Goal: Task Accomplishment & Management: Complete application form

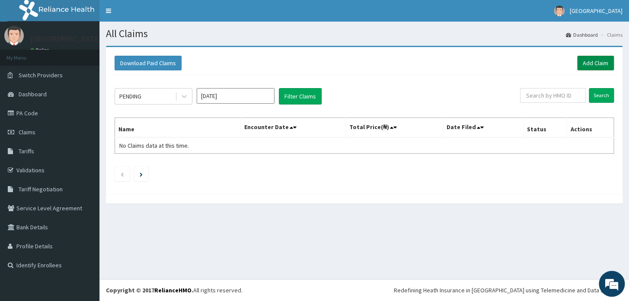
click at [598, 64] on link "Add Claim" at bounding box center [595, 63] width 37 height 15
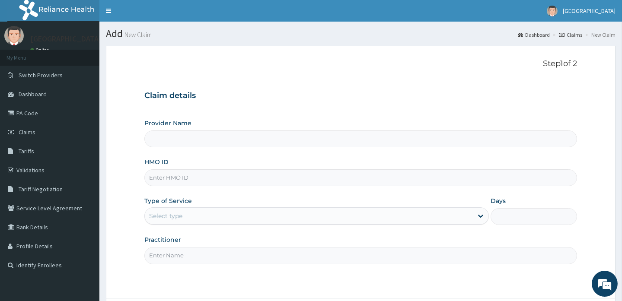
type input "[GEOGRAPHIC_DATA]"
click at [265, 178] on input "HMO ID" at bounding box center [360, 177] width 432 height 17
type input "ENP/10301/C"
click at [194, 216] on div "Select type" at bounding box center [309, 216] width 328 height 14
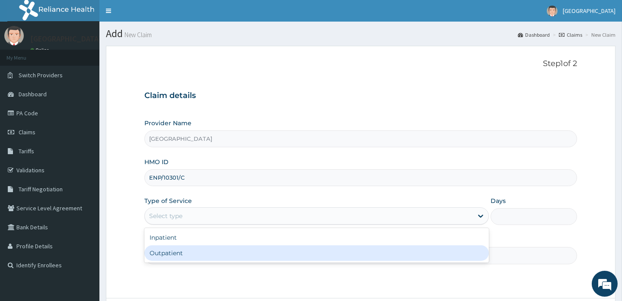
click at [166, 250] on div "Outpatient" at bounding box center [316, 253] width 344 height 16
type input "1"
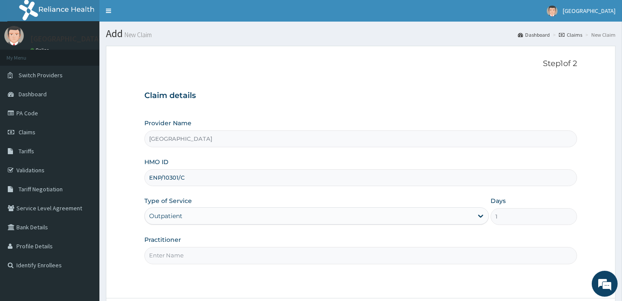
click at [200, 262] on input "Practitioner" at bounding box center [360, 255] width 432 height 17
type input "DOCTOR [PERSON_NAME]"
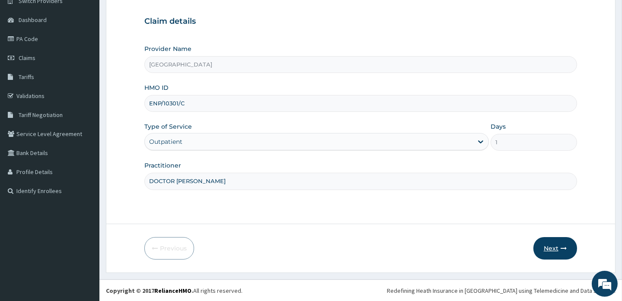
click at [552, 245] on button "Next" at bounding box center [555, 248] width 44 height 22
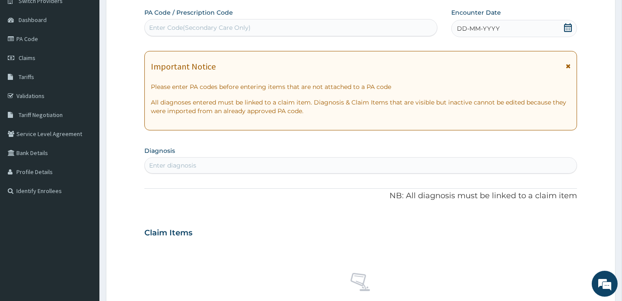
click at [268, 162] on div "Enter diagnosis" at bounding box center [360, 166] width 431 height 14
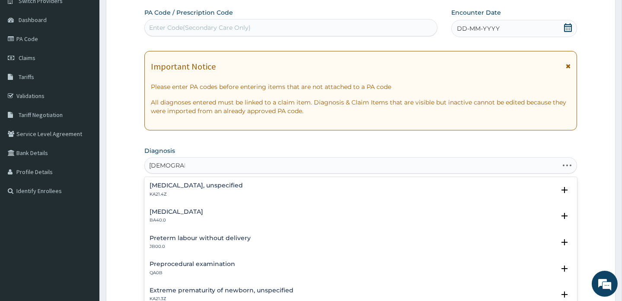
type input "[DEMOGRAPHIC_DATA]"
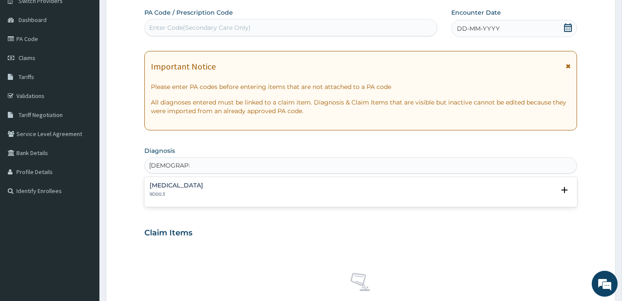
click at [243, 194] on div "[MEDICAL_DATA] 9D00.3" at bounding box center [360, 189] width 422 height 15
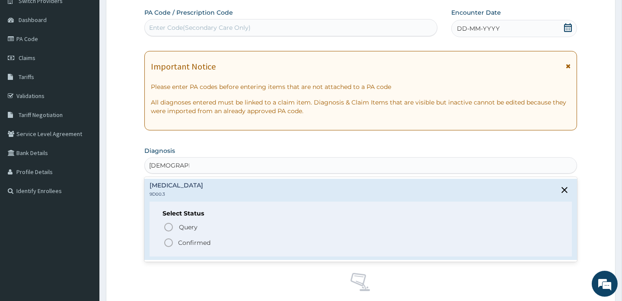
click at [169, 241] on icon "status option filled" at bounding box center [168, 243] width 10 height 10
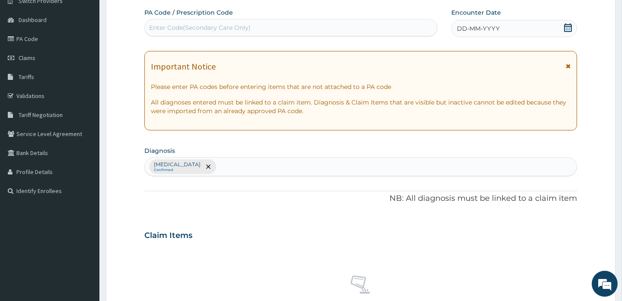
scroll to position [321, 0]
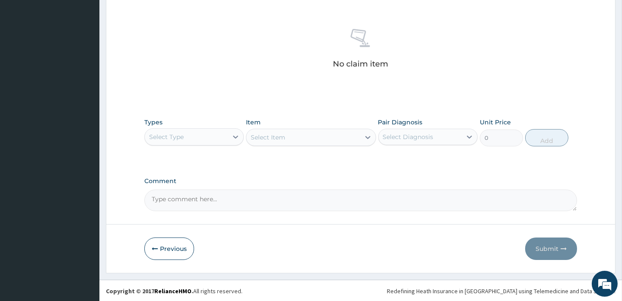
click at [211, 135] on div "Select Type" at bounding box center [186, 137] width 83 height 14
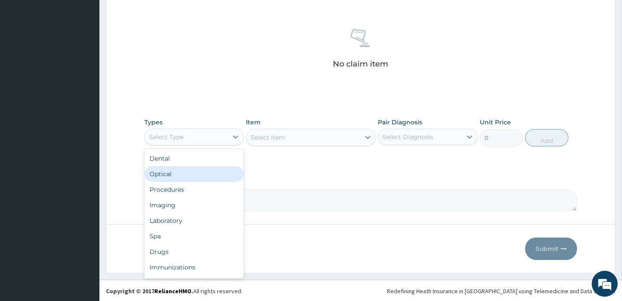
click at [191, 178] on div "Optical" at bounding box center [193, 174] width 99 height 16
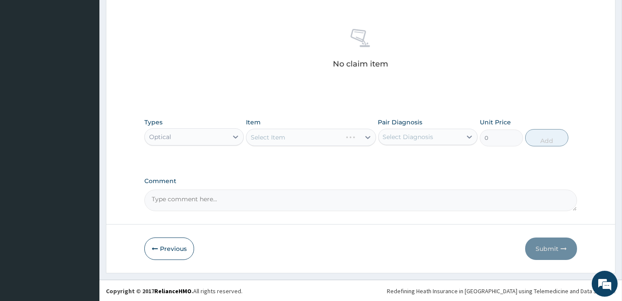
click at [289, 137] on div "Select Item" at bounding box center [311, 137] width 130 height 17
click at [283, 137] on div "Select Item" at bounding box center [311, 137] width 130 height 17
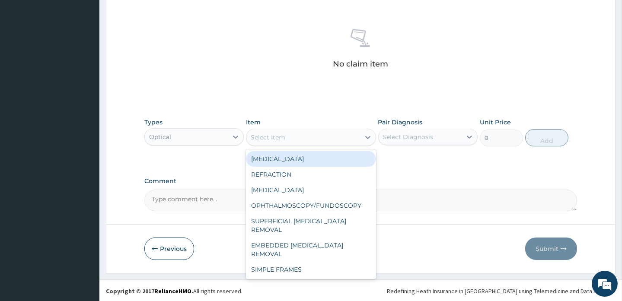
click at [295, 139] on div "Select Item" at bounding box center [302, 137] width 113 height 14
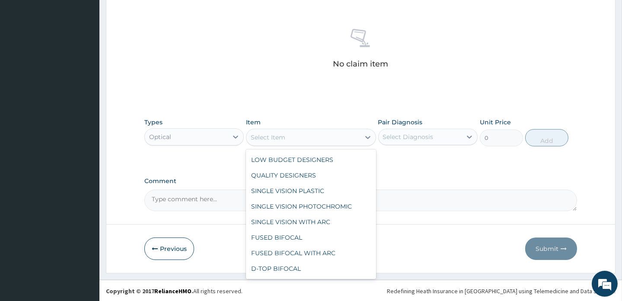
scroll to position [141, 0]
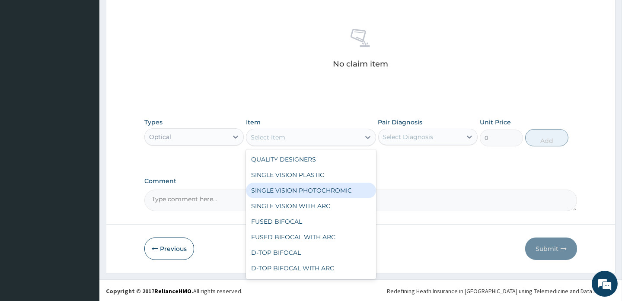
click at [323, 191] on div "SINGLE VISION PHOTOCHROMIC" at bounding box center [311, 191] width 130 height 16
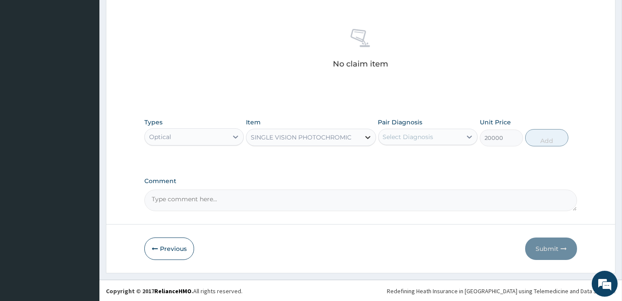
click at [366, 135] on icon at bounding box center [367, 137] width 9 height 9
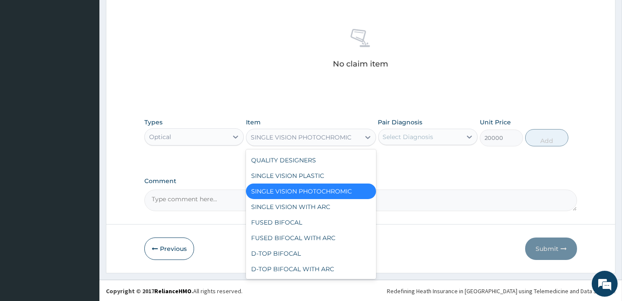
scroll to position [144, 0]
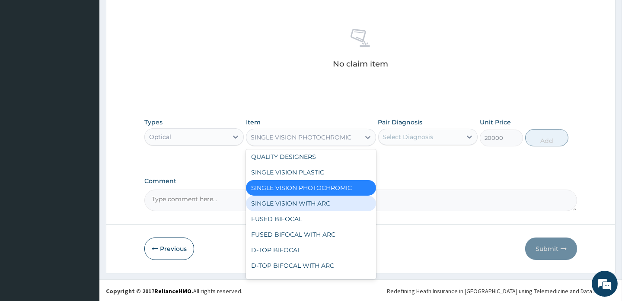
click at [309, 202] on div "SINGLE VISION WITH ARC" at bounding box center [311, 204] width 130 height 16
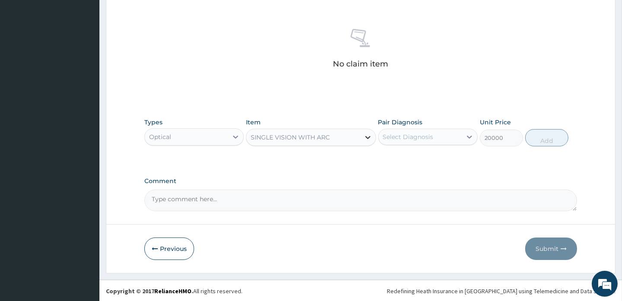
click at [368, 137] on icon at bounding box center [367, 137] width 5 height 3
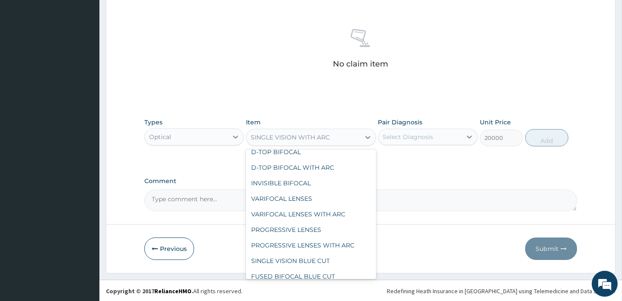
scroll to position [254, 0]
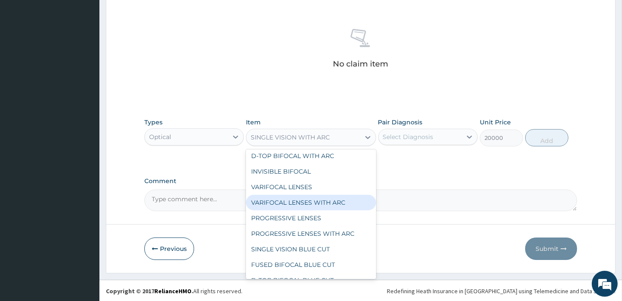
click at [308, 203] on div "VARIFOCAL LENSES WITH ARC" at bounding box center [311, 203] width 130 height 16
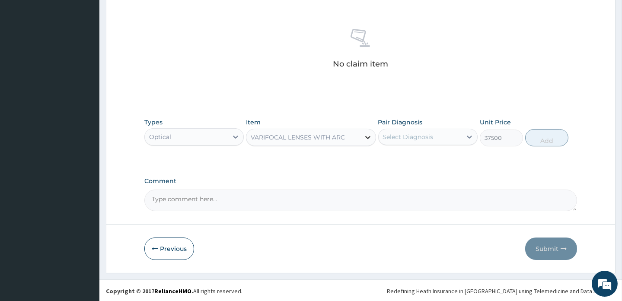
click at [368, 137] on icon at bounding box center [367, 137] width 5 height 3
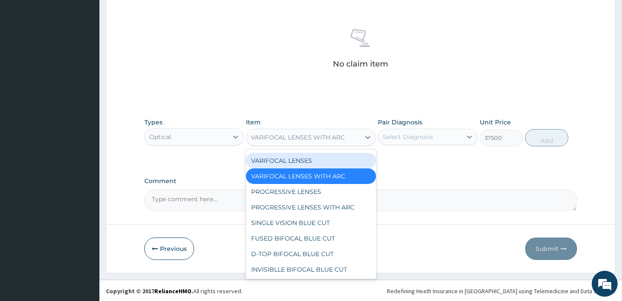
scroll to position [300, 0]
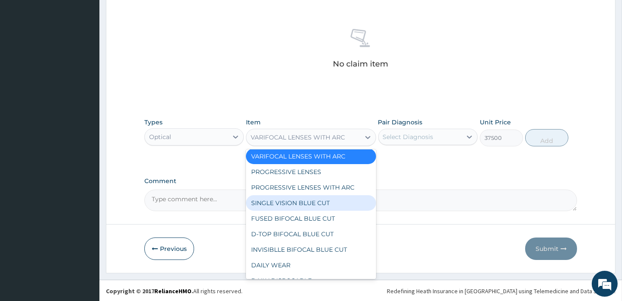
click at [300, 203] on div "SINGLE VISION BLUE CUT" at bounding box center [311, 203] width 130 height 16
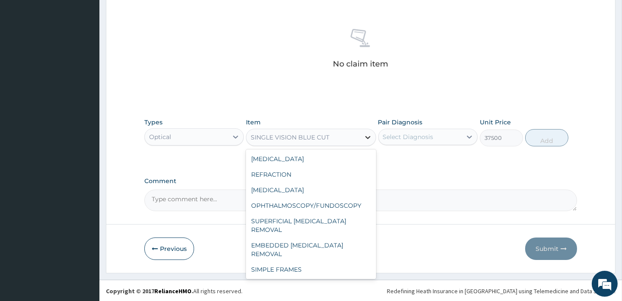
click at [367, 136] on icon at bounding box center [367, 137] width 9 height 9
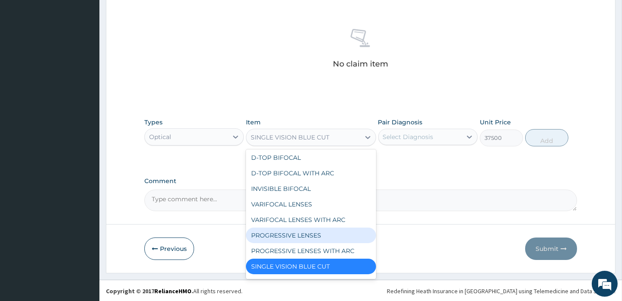
scroll to position [252, 0]
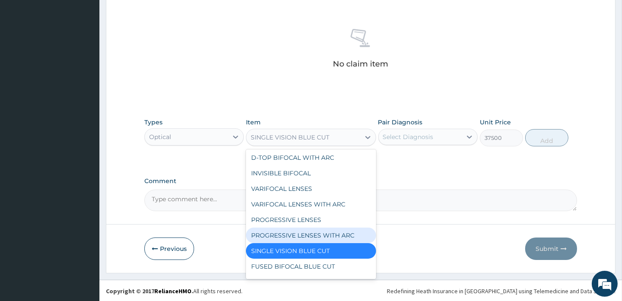
click at [322, 236] on div "PROGRESSIVE LENSES WITH ARC" at bounding box center [311, 236] width 130 height 16
type input "47500"
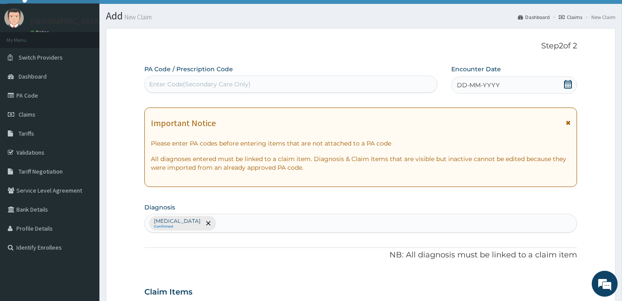
scroll to position [0, 0]
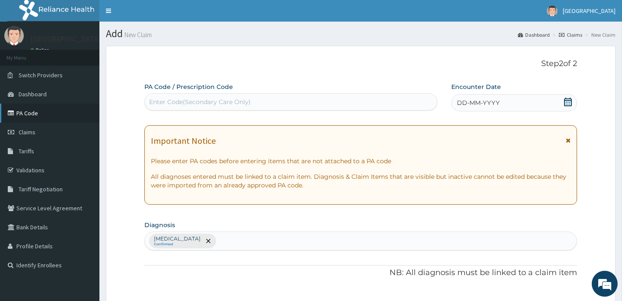
click at [32, 111] on link "PA Code" at bounding box center [49, 113] width 99 height 19
